Goal: Information Seeking & Learning: Learn about a topic

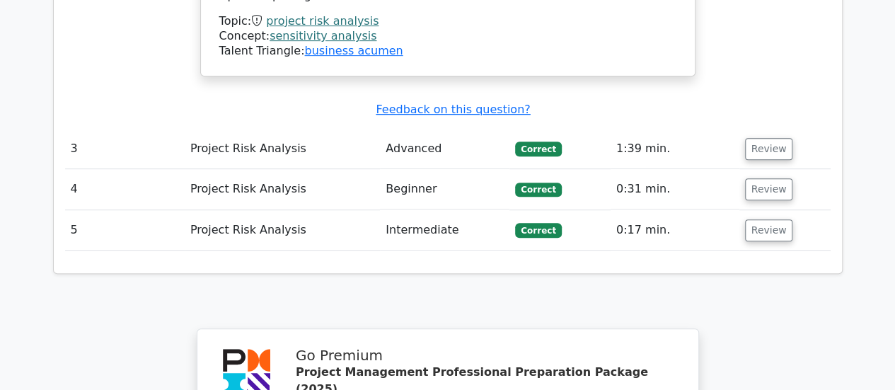
scroll to position [3253, 0]
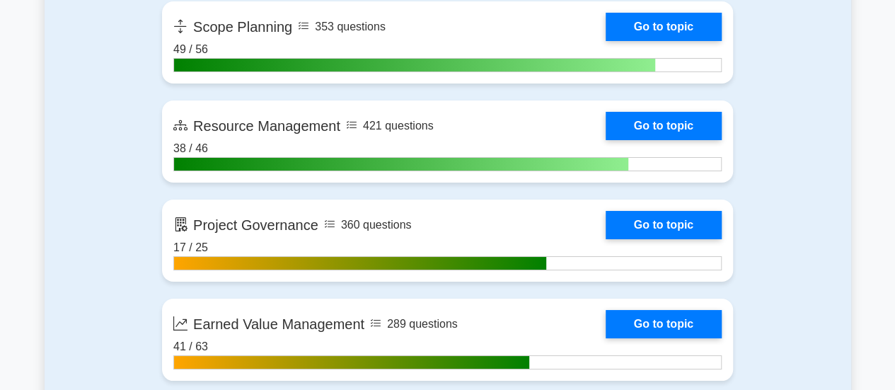
scroll to position [2616, 0]
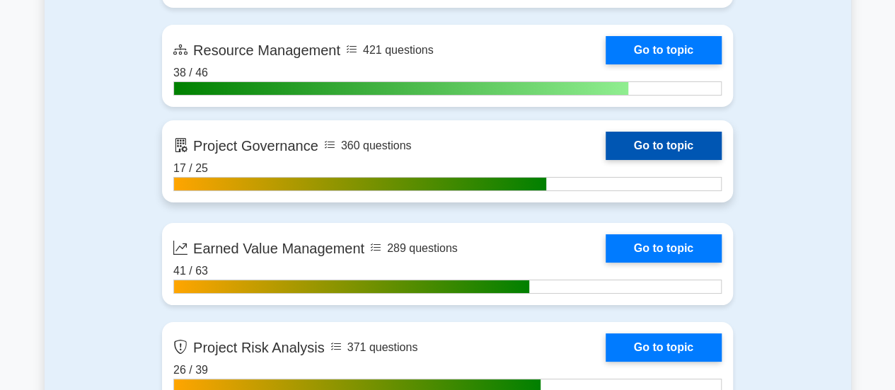
click at [655, 137] on link "Go to topic" at bounding box center [663, 146] width 116 height 28
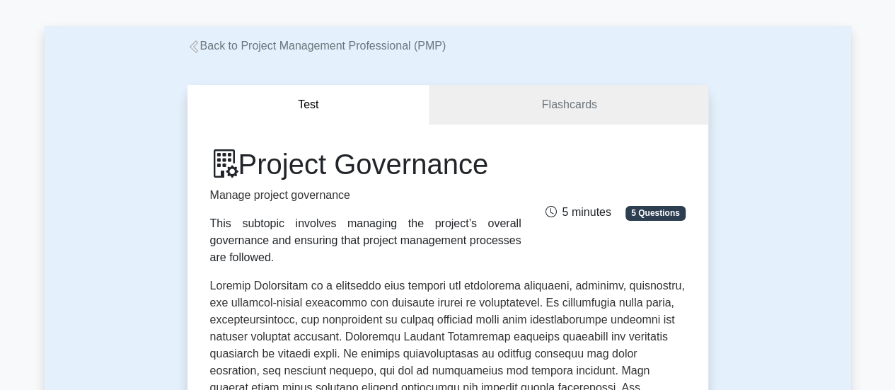
scroll to position [212, 0]
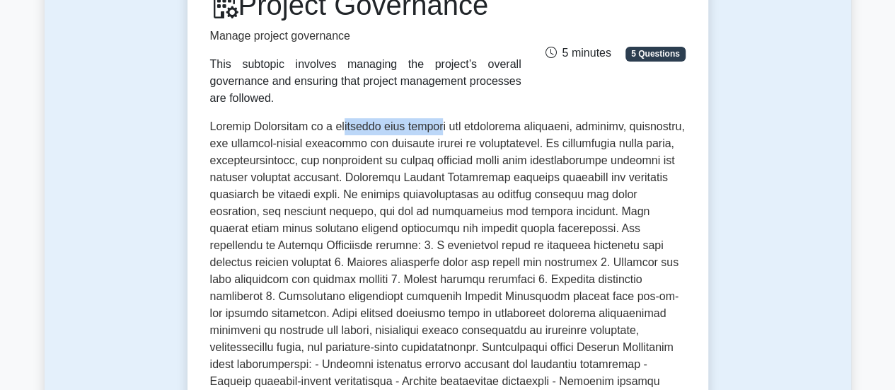
drag, startPoint x: 337, startPoint y: 115, endPoint x: 438, endPoint y: 113, distance: 101.1
click at [438, 118] on p at bounding box center [447, 307] width 475 height 379
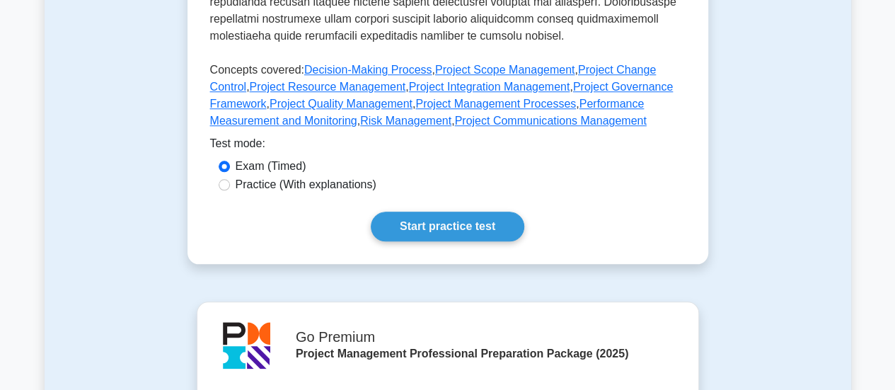
scroll to position [778, 0]
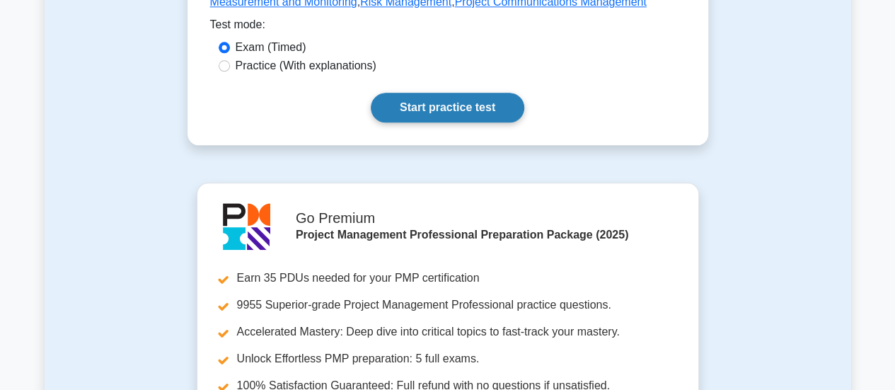
click at [458, 93] on link "Start practice test" at bounding box center [447, 108] width 153 height 30
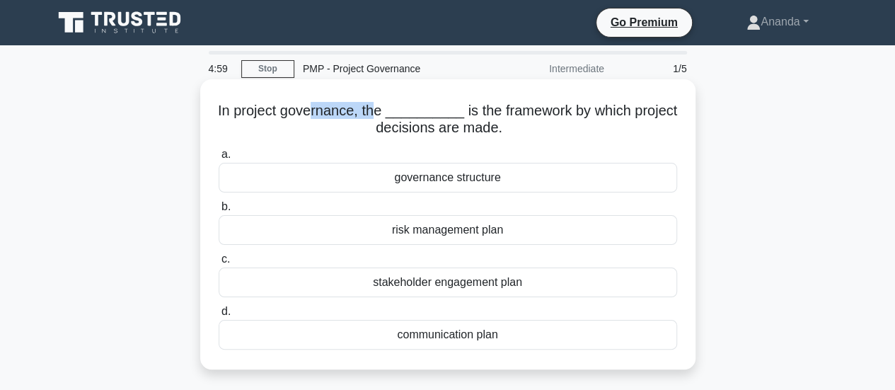
drag, startPoint x: 318, startPoint y: 115, endPoint x: 378, endPoint y: 113, distance: 60.1
click at [378, 113] on h5 "In project governance, the __________ is the framework by which project decisio…" at bounding box center [447, 119] width 461 height 35
drag, startPoint x: 414, startPoint y: 118, endPoint x: 489, endPoint y: 117, distance: 75.7
click at [489, 117] on h5 "In project governance, the __________ is the framework by which project decisio…" at bounding box center [447, 119] width 461 height 35
click at [455, 182] on div "governance structure" at bounding box center [448, 178] width 458 height 30
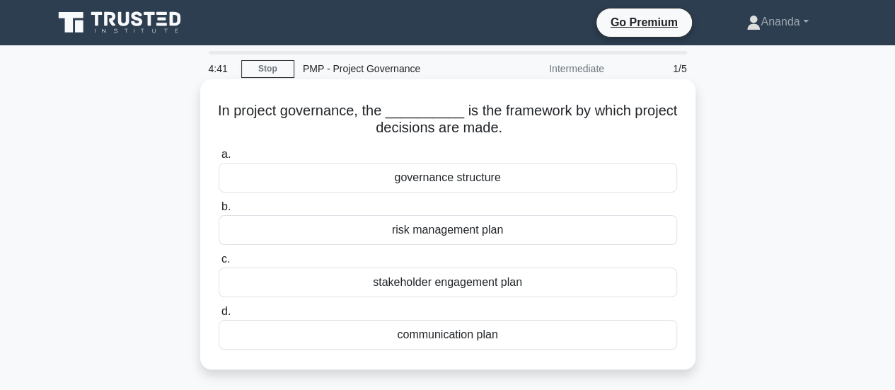
click at [219, 159] on input "a. governance structure" at bounding box center [219, 154] width 0 height 9
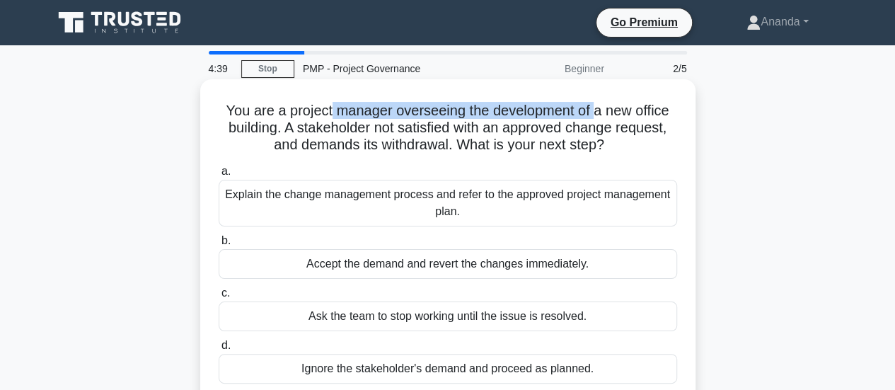
drag, startPoint x: 348, startPoint y: 114, endPoint x: 598, endPoint y: 112, distance: 249.6
click at [598, 112] on h5 "You are a project manager overseeing the development of a new office building. …" at bounding box center [447, 128] width 461 height 52
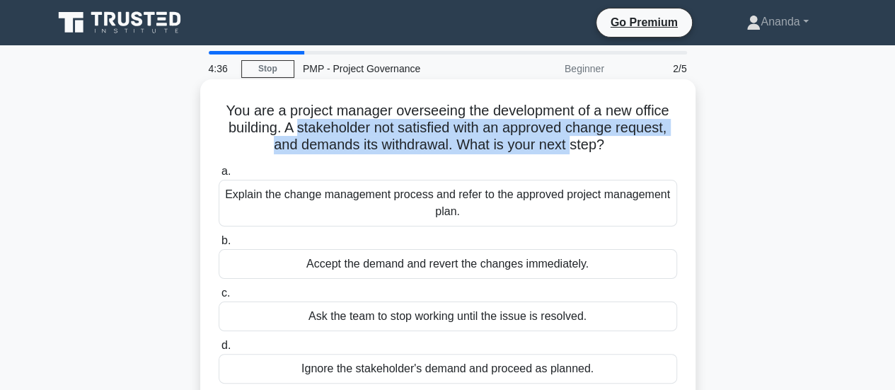
drag, startPoint x: 346, startPoint y: 130, endPoint x: 572, endPoint y: 149, distance: 226.4
click at [572, 149] on h5 "You are a project manager overseeing the development of a new office building. …" at bounding box center [447, 128] width 461 height 52
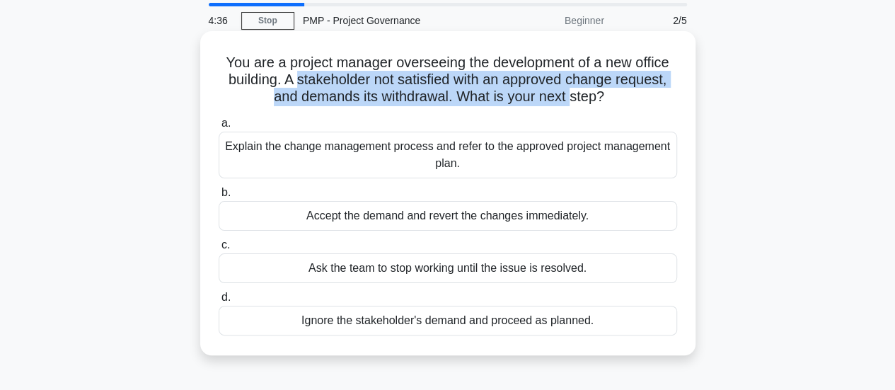
scroll to position [71, 0]
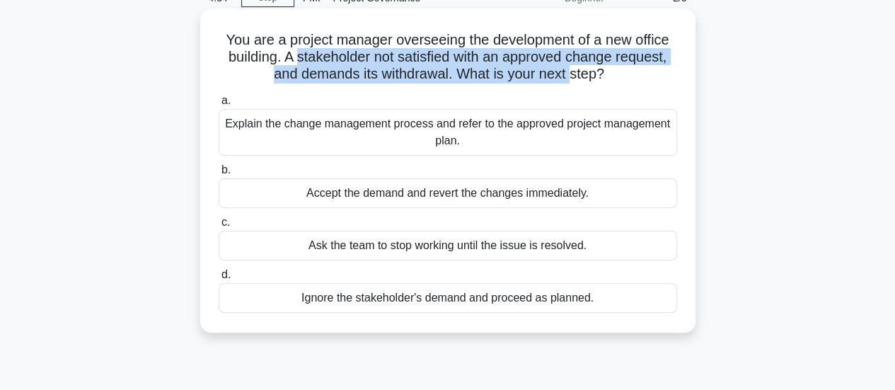
click at [365, 74] on h5 "You are a project manager overseeing the development of a new office building. …" at bounding box center [447, 57] width 461 height 52
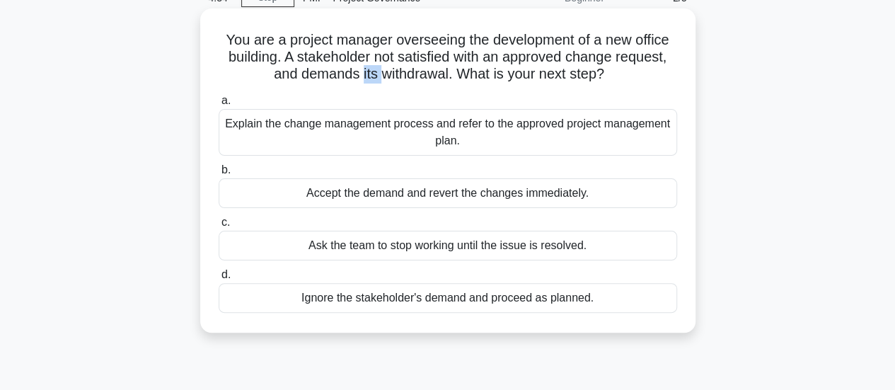
click at [365, 74] on h5 "You are a project manager overseeing the development of a new office building. …" at bounding box center [447, 57] width 461 height 52
click at [395, 74] on h5 "You are a project manager overseeing the development of a new office building. …" at bounding box center [447, 57] width 461 height 52
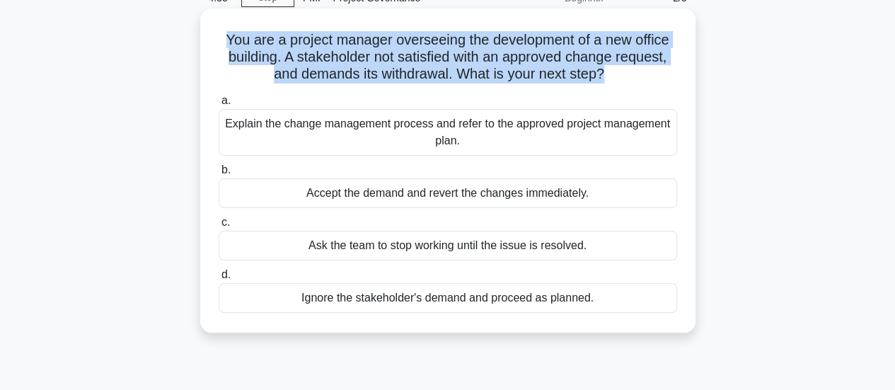
click at [395, 74] on h5 "You are a project manager overseeing the development of a new office building. …" at bounding box center [447, 57] width 461 height 52
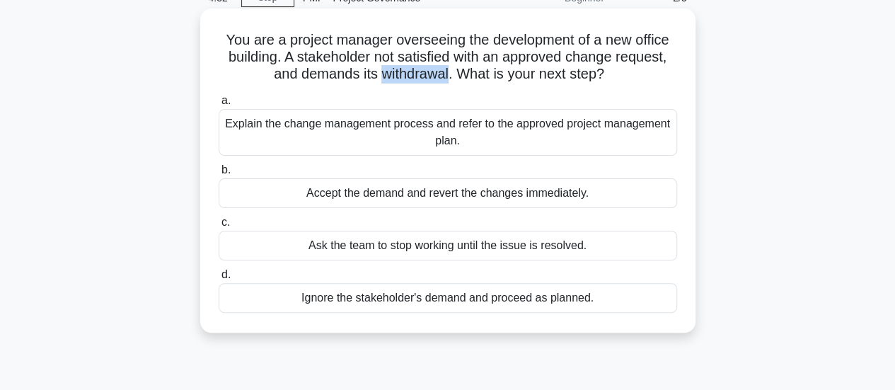
click at [395, 74] on h5 "You are a project manager overseeing the development of a new office building. …" at bounding box center [447, 57] width 461 height 52
click at [446, 136] on div "Explain the change management process and refer to the approved project managem…" at bounding box center [448, 132] width 458 height 47
click at [219, 105] on input "a. Explain the change management process and refer to the approved project mana…" at bounding box center [219, 100] width 0 height 9
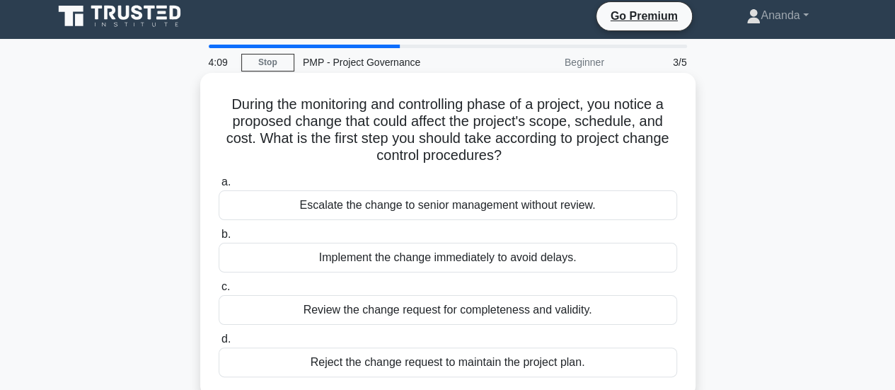
scroll to position [0, 0]
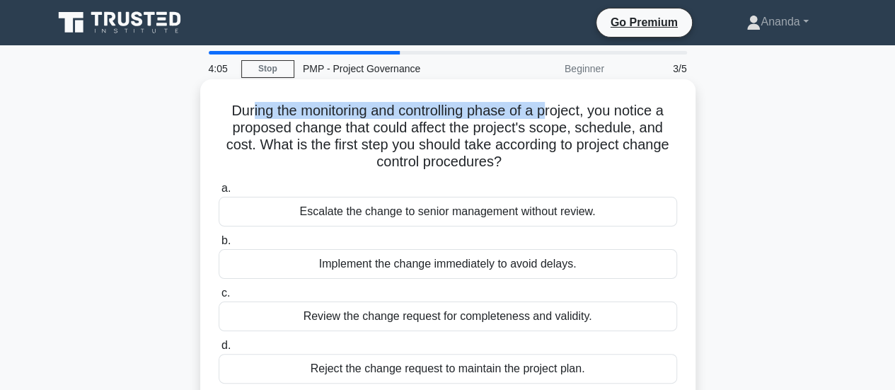
drag, startPoint x: 243, startPoint y: 113, endPoint x: 552, endPoint y: 110, distance: 309.0
click at [552, 110] on h5 "During the monitoring and controlling phase of a project, you notice a proposed…" at bounding box center [447, 136] width 461 height 69
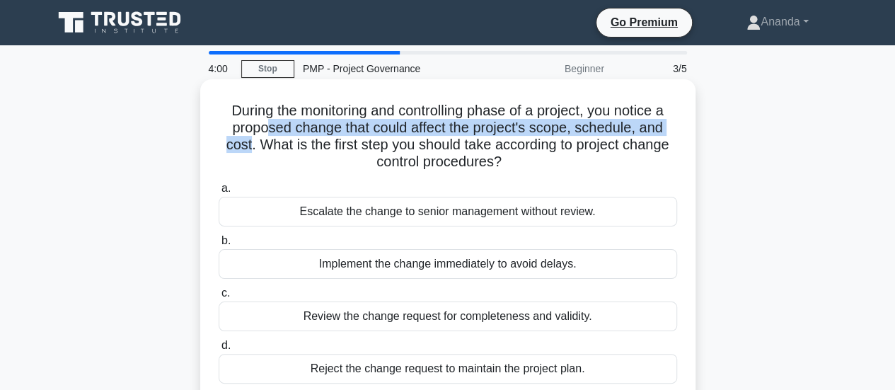
drag, startPoint x: 264, startPoint y: 129, endPoint x: 243, endPoint y: 144, distance: 25.9
click at [243, 144] on h5 "During the monitoring and controlling phase of a project, you notice a proposed…" at bounding box center [447, 136] width 461 height 69
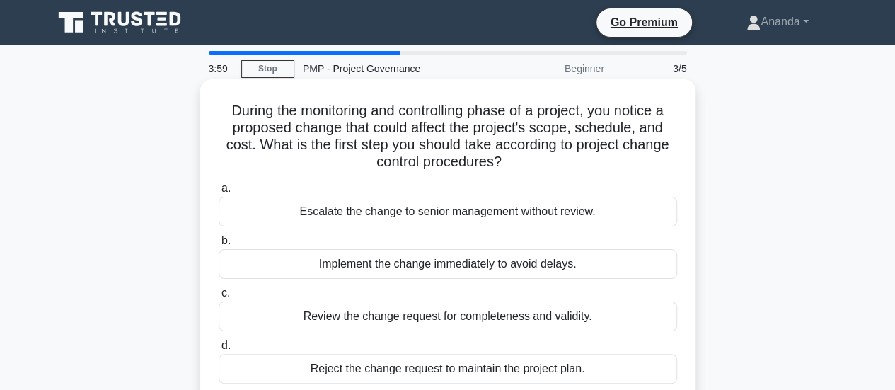
click at [249, 138] on h5 "During the monitoring and controlling phase of a project, you notice a proposed…" at bounding box center [447, 136] width 461 height 69
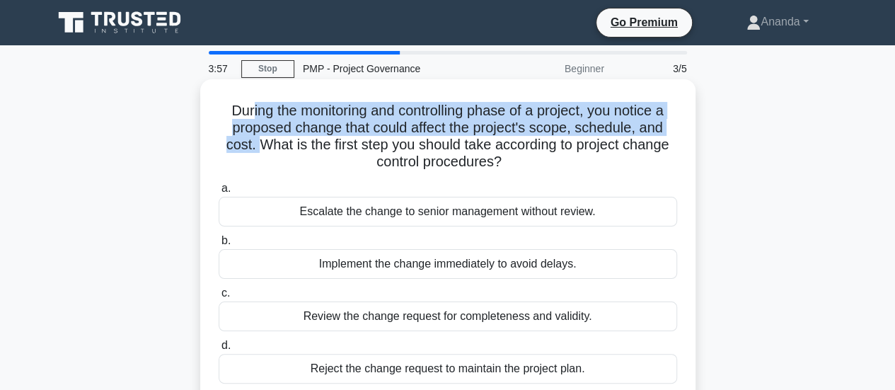
drag, startPoint x: 246, startPoint y: 108, endPoint x: 250, endPoint y: 152, distance: 44.0
click at [250, 152] on h5 "During the monitoring and controlling phase of a project, you notice a proposed…" at bounding box center [447, 136] width 461 height 69
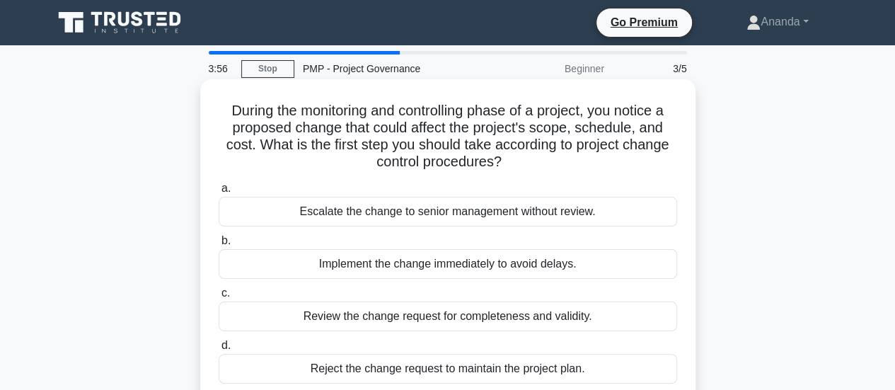
click at [269, 149] on h5 "During the monitoring and controlling phase of a project, you notice a proposed…" at bounding box center [447, 136] width 461 height 69
drag, startPoint x: 279, startPoint y: 146, endPoint x: 619, endPoint y: 156, distance: 339.6
click at [619, 156] on h5 "During the monitoring and controlling phase of a project, you notice a proposed…" at bounding box center [447, 136] width 461 height 69
click at [499, 148] on h5 "During the monitoring and controlling phase of a project, you notice a proposed…" at bounding box center [447, 136] width 461 height 69
click at [310, 116] on h5 "During the monitoring and controlling phase of a project, you notice a proposed…" at bounding box center [447, 136] width 461 height 69
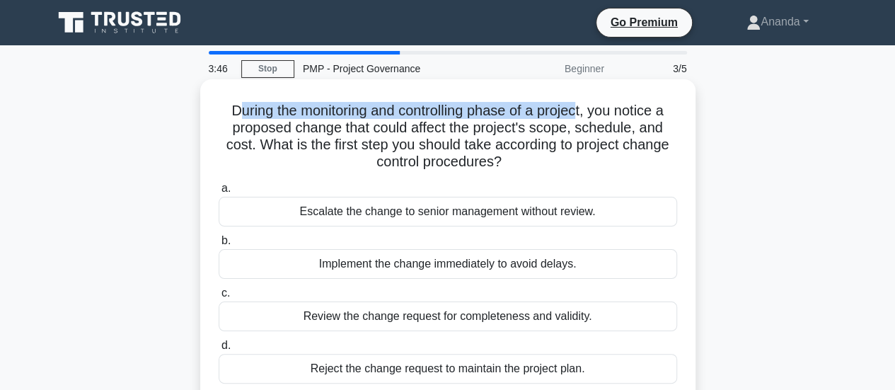
drag, startPoint x: 227, startPoint y: 111, endPoint x: 580, endPoint y: 112, distance: 352.9
click at [580, 112] on h5 "During the monitoring and controlling phase of a project, you notice a proposed…" at bounding box center [447, 136] width 461 height 69
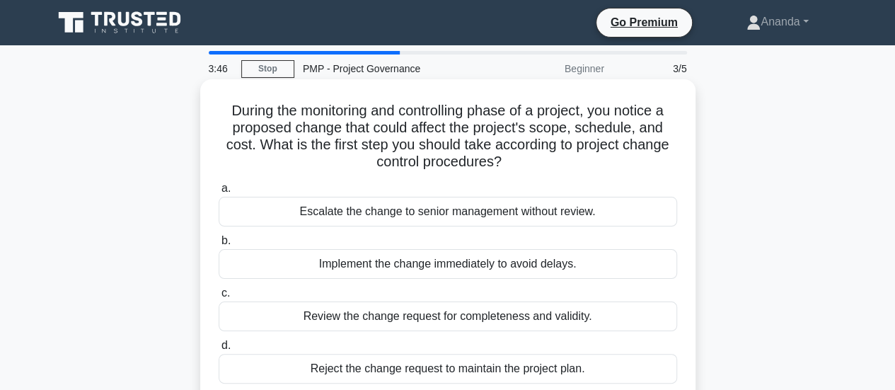
click at [607, 112] on h5 "During the monitoring and controlling phase of a project, you notice a proposed…" at bounding box center [447, 136] width 461 height 69
click at [583, 112] on h5 "During the monitoring and controlling phase of a project, you notice a proposed…" at bounding box center [447, 136] width 461 height 69
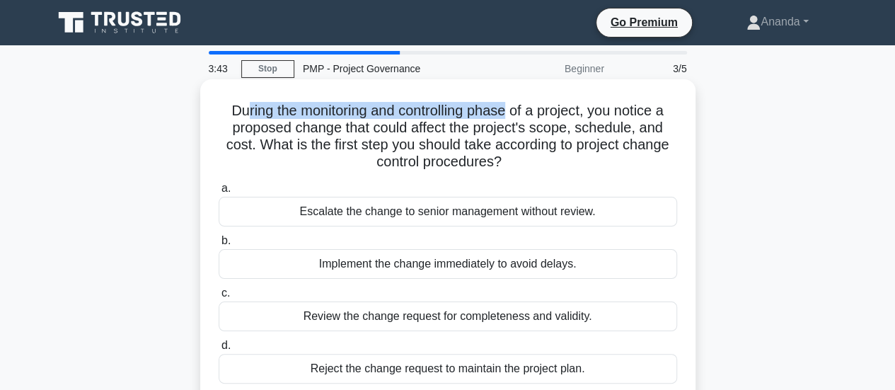
drag, startPoint x: 242, startPoint y: 117, endPoint x: 509, endPoint y: 117, distance: 267.3
click at [509, 117] on h5 "During the monitoring and controlling phase of a project, you notice a proposed…" at bounding box center [447, 136] width 461 height 69
click at [433, 112] on h5 "During the monitoring and controlling phase of a project, you notice a proposed…" at bounding box center [447, 136] width 461 height 69
drag, startPoint x: 242, startPoint y: 110, endPoint x: 649, endPoint y: 112, distance: 407.3
click at [649, 112] on h5 "During the monitoring and controlling phase of a project, you notice a proposed…" at bounding box center [447, 136] width 461 height 69
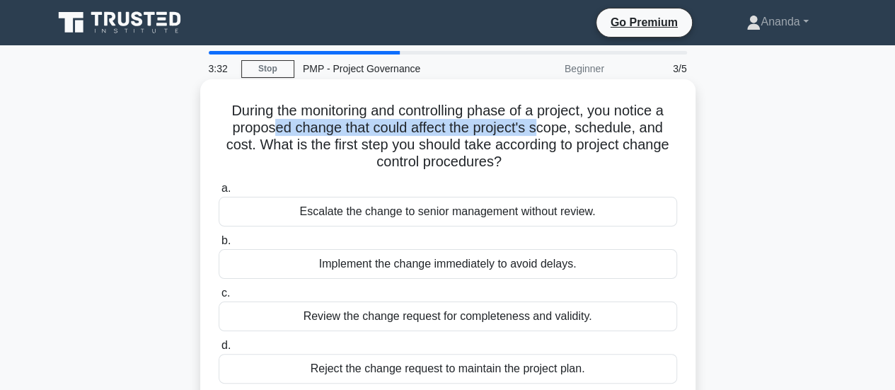
drag, startPoint x: 269, startPoint y: 126, endPoint x: 539, endPoint y: 132, distance: 269.5
click at [539, 132] on h5 "During the monitoring and controlling phase of a project, you notice a proposed…" at bounding box center [447, 136] width 461 height 69
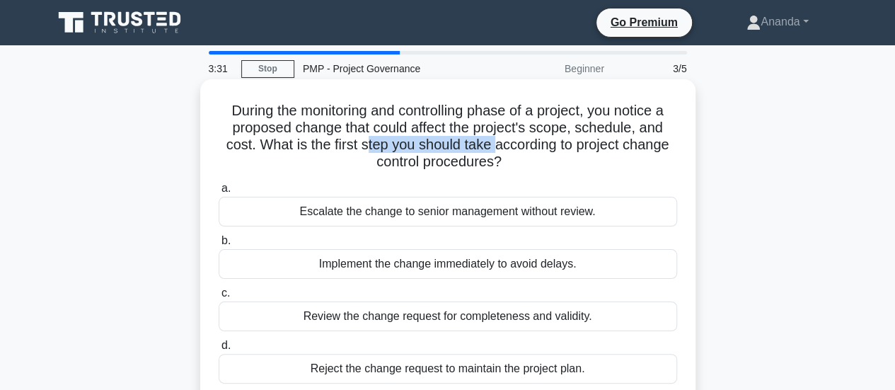
drag, startPoint x: 380, startPoint y: 148, endPoint x: 496, endPoint y: 149, distance: 116.0
click at [496, 149] on h5 "During the monitoring and controlling phase of a project, you notice a proposed…" at bounding box center [447, 136] width 461 height 69
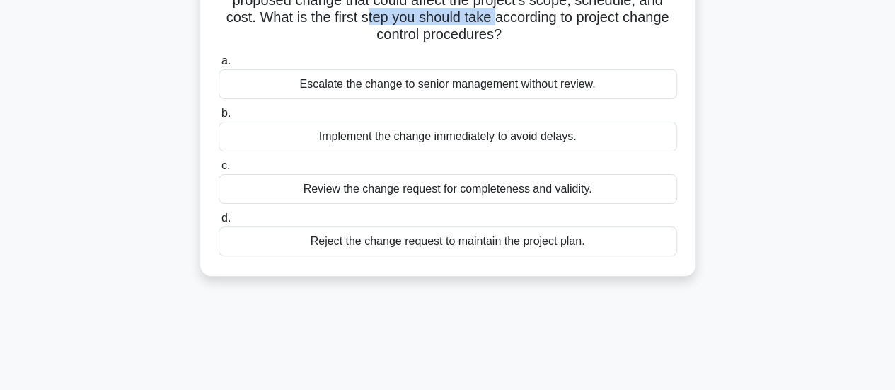
scroll to position [141, 0]
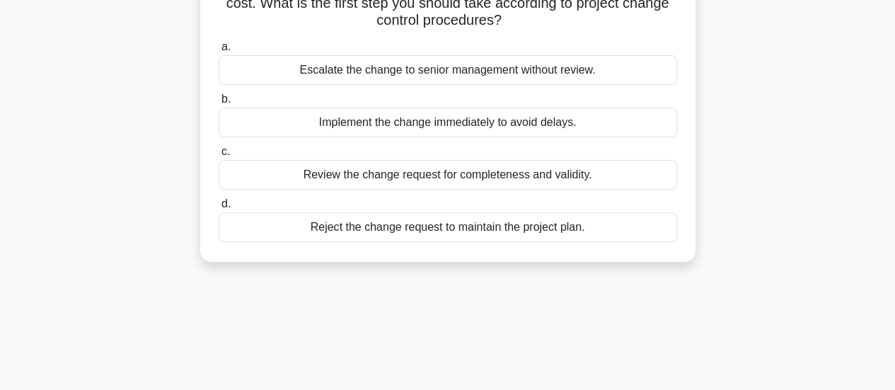
click at [465, 177] on div "Review the change request for completeness and validity." at bounding box center [448, 175] width 458 height 30
click at [219, 156] on input "c. Review the change request for completeness and validity." at bounding box center [219, 151] width 0 height 9
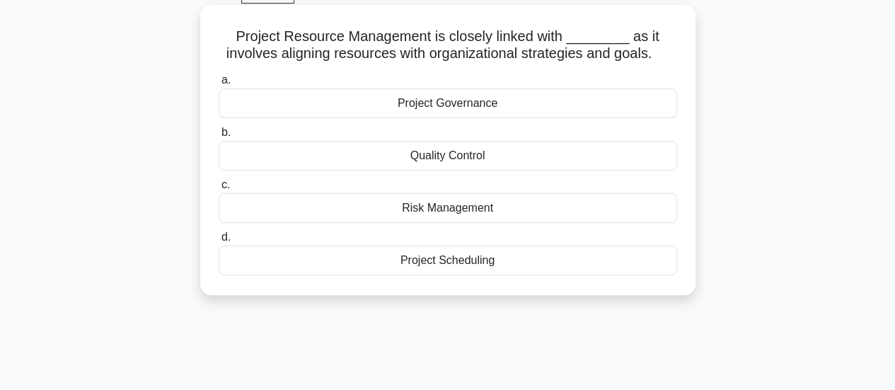
scroll to position [0, 0]
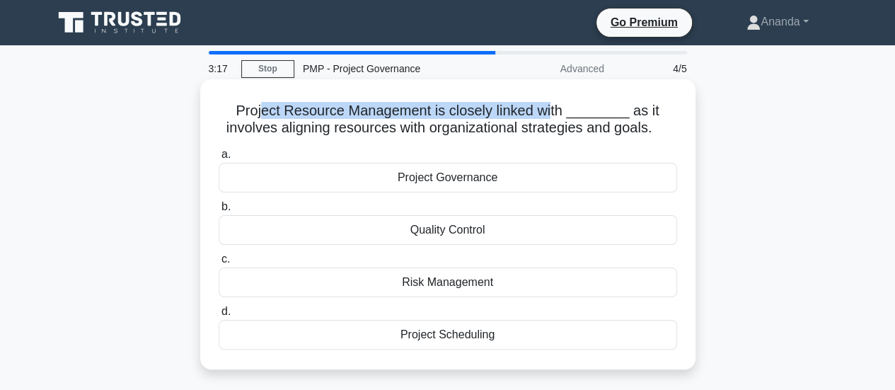
drag, startPoint x: 267, startPoint y: 113, endPoint x: 560, endPoint y: 110, distance: 292.8
click at [560, 110] on h5 "Project Resource Management is closely linked with ________ as it involves alig…" at bounding box center [447, 119] width 461 height 35
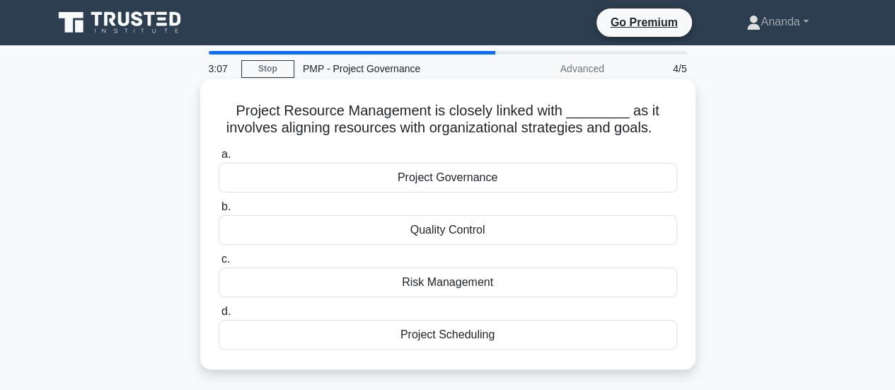
click at [455, 180] on div "Project Governance" at bounding box center [448, 178] width 458 height 30
click at [219, 159] on input "a. Project Governance" at bounding box center [219, 154] width 0 height 9
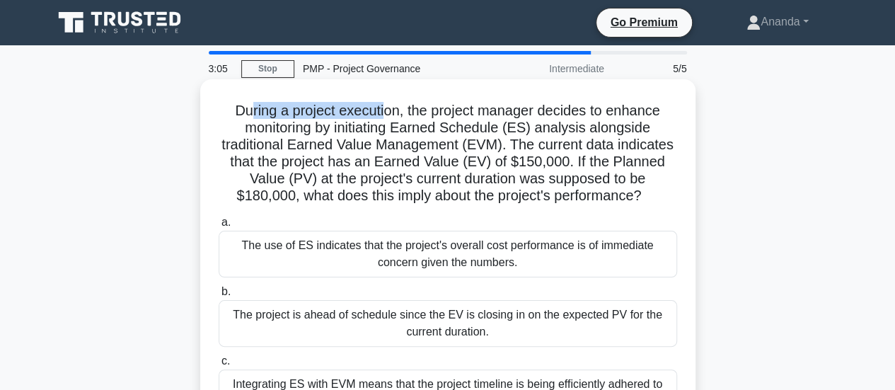
drag, startPoint x: 352, startPoint y: 111, endPoint x: 387, endPoint y: 112, distance: 34.7
click at [387, 112] on h5 "During a project execution, the project manager decides to enhance monitoring b…" at bounding box center [447, 153] width 461 height 103
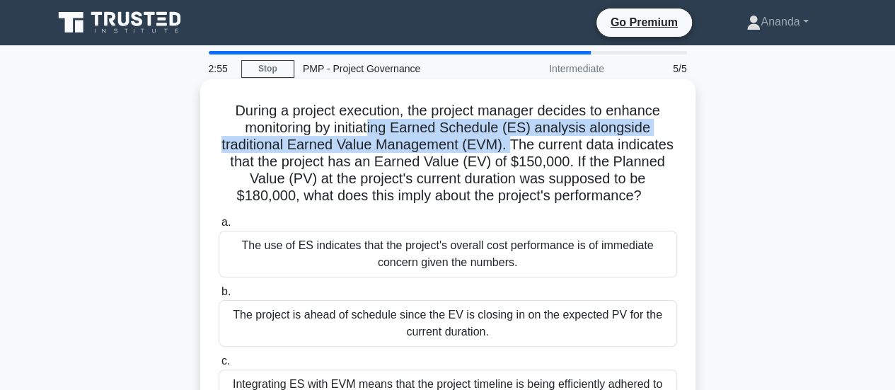
drag, startPoint x: 374, startPoint y: 131, endPoint x: 513, endPoint y: 148, distance: 140.3
click at [513, 148] on h5 "During a project execution, the project manager decides to enhance monitoring b…" at bounding box center [447, 153] width 461 height 103
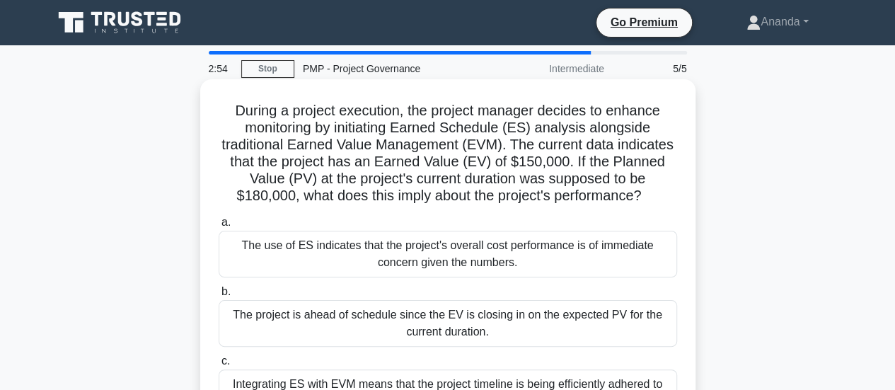
click at [513, 176] on h5 "During a project execution, the project manager decides to enhance monitoring b…" at bounding box center [447, 153] width 461 height 103
click at [530, 151] on h5 "During a project execution, the project manager decides to enhance monitoring b…" at bounding box center [447, 153] width 461 height 103
drag, startPoint x: 528, startPoint y: 144, endPoint x: 650, endPoint y: 144, distance: 122.3
click at [650, 144] on h5 "During a project execution, the project manager decides to enhance monitoring b…" at bounding box center [447, 153] width 461 height 103
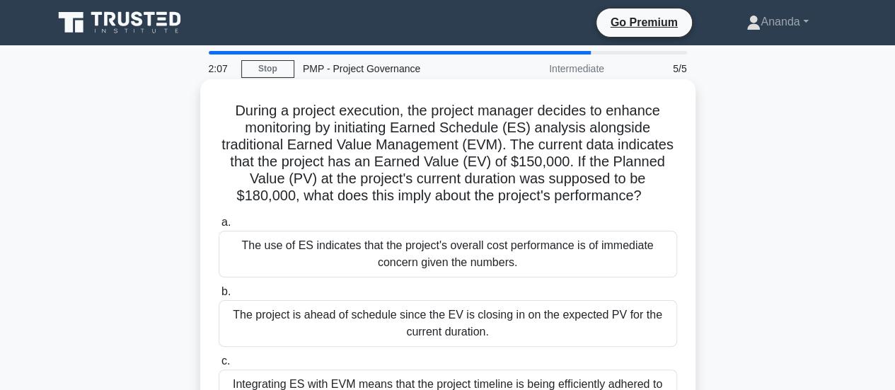
click at [555, 155] on h5 "During a project execution, the project manager decides to enhance monitoring b…" at bounding box center [447, 153] width 461 height 103
drag, startPoint x: 531, startPoint y: 145, endPoint x: 646, endPoint y: 148, distance: 115.3
click at [646, 148] on h5 "During a project execution, the project manager decides to enhance monitoring b…" at bounding box center [447, 153] width 461 height 103
click at [477, 168] on h5 "During a project execution, the project manager decides to enhance monitoring b…" at bounding box center [447, 153] width 461 height 103
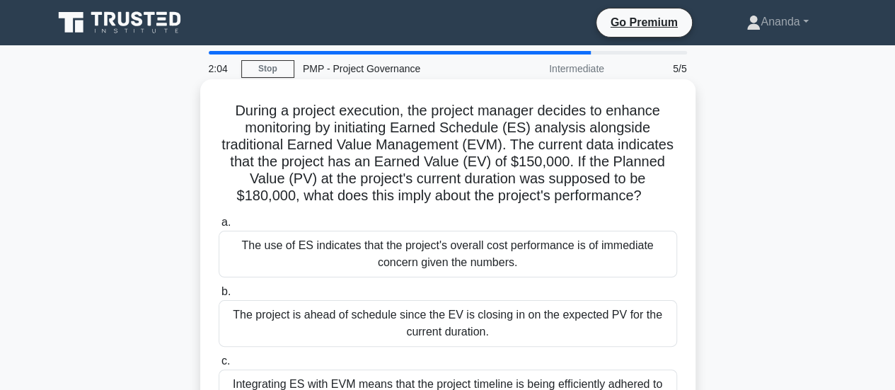
click at [533, 168] on h5 "During a project execution, the project manager decides to enhance monitoring b…" at bounding box center [447, 153] width 461 height 103
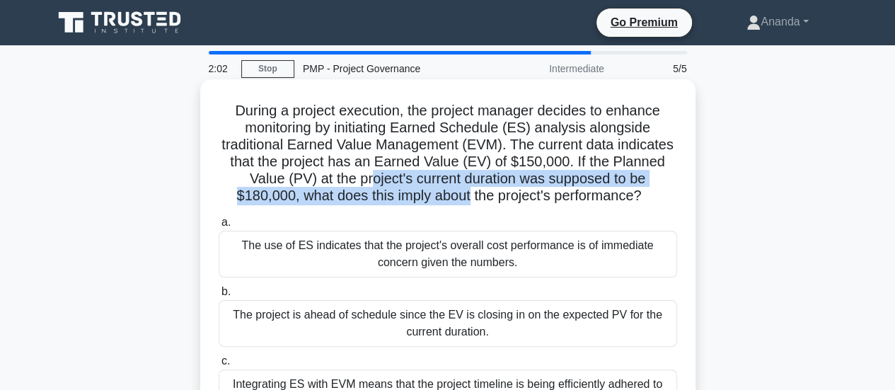
drag, startPoint x: 367, startPoint y: 176, endPoint x: 468, endPoint y: 190, distance: 102.0
click at [468, 190] on h5 "During a project execution, the project manager decides to enhance monitoring b…" at bounding box center [447, 153] width 461 height 103
click at [418, 196] on h5 "During a project execution, the project manager decides to enhance monitoring b…" at bounding box center [447, 153] width 461 height 103
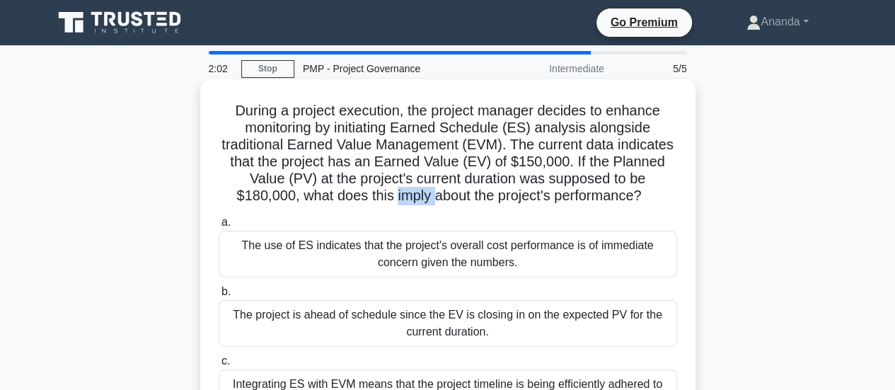
click at [418, 196] on h5 "During a project execution, the project manager decides to enhance monitoring b…" at bounding box center [447, 153] width 461 height 103
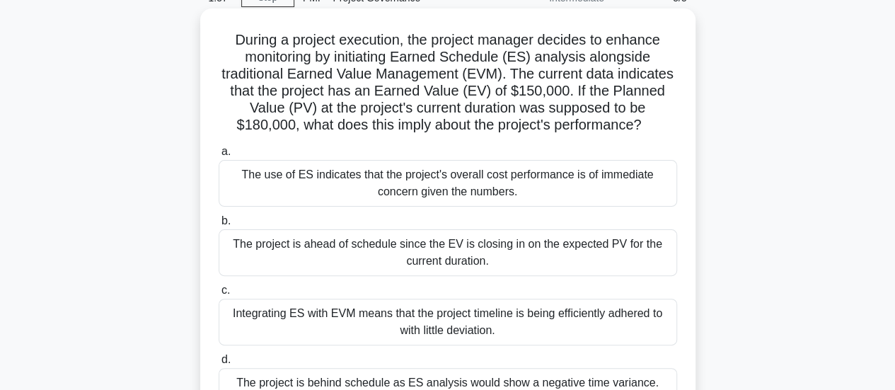
click at [271, 121] on h5 "During a project execution, the project manager decides to enhance monitoring b…" at bounding box center [447, 82] width 461 height 103
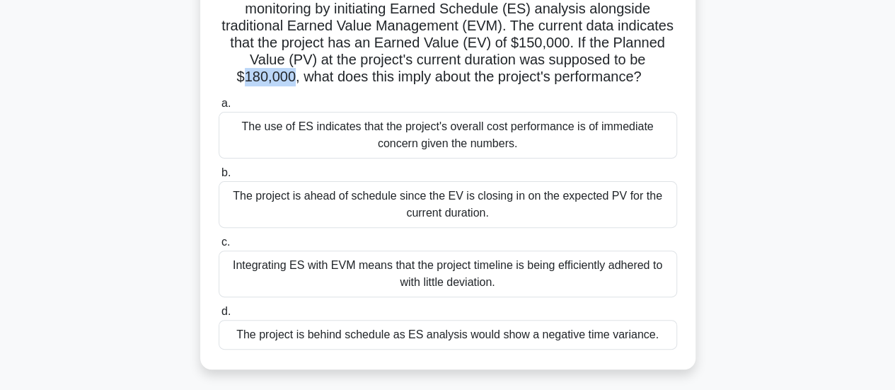
scroll to position [141, 0]
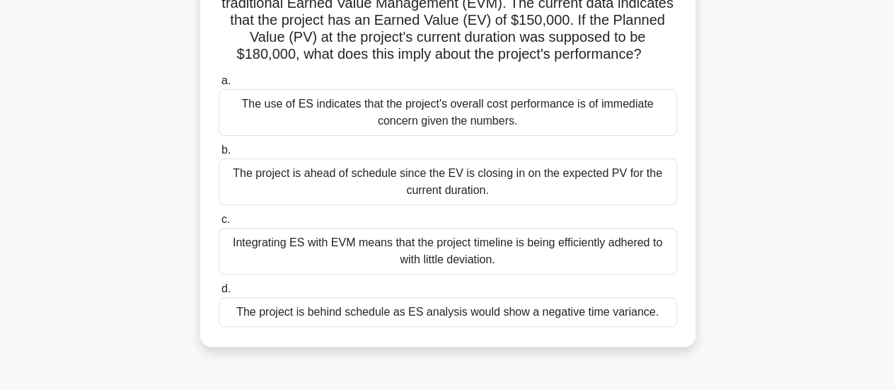
click at [478, 316] on div "The project is behind schedule as ES analysis would show a negative time varian…" at bounding box center [448, 312] width 458 height 30
click at [219, 293] on input "d. The project is behind schedule as ES analysis would show a negative time var…" at bounding box center [219, 288] width 0 height 9
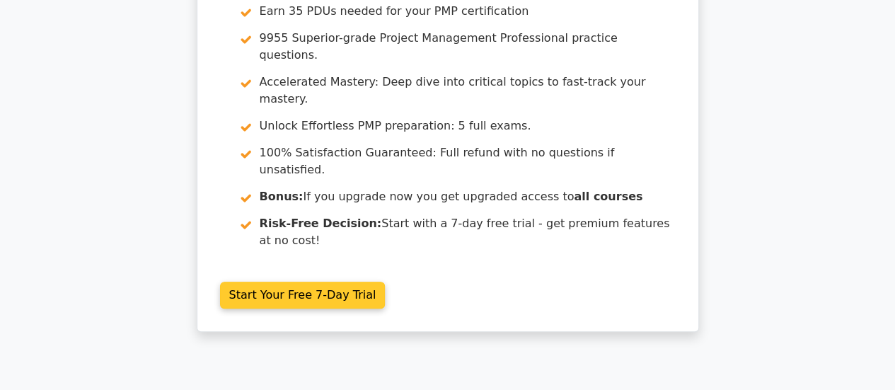
scroll to position [71, 0]
